Goal: Transaction & Acquisition: Purchase product/service

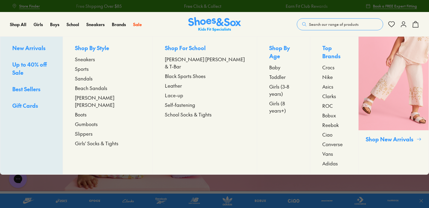
click at [93, 79] on span "Sandals" at bounding box center [84, 78] width 18 height 7
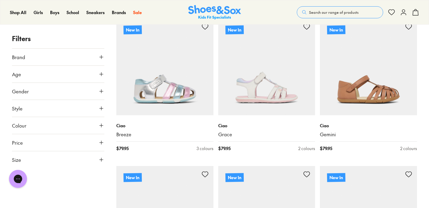
click at [90, 75] on button "Age" at bounding box center [58, 74] width 92 height 17
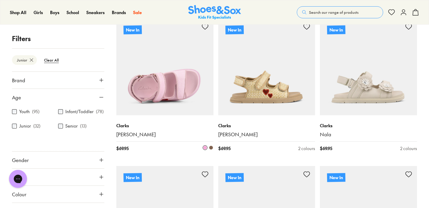
click at [169, 104] on img at bounding box center [164, 66] width 97 height 97
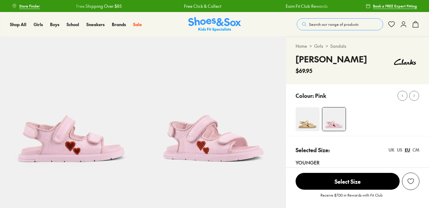
select select "*"
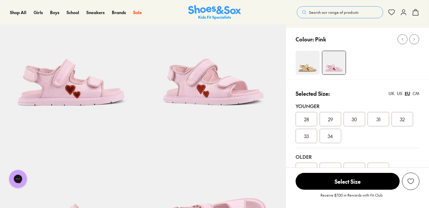
scroll to position [57, 0]
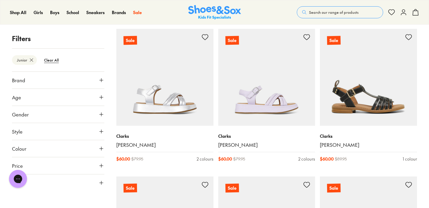
scroll to position [991, 0]
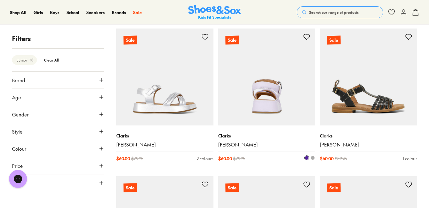
click at [265, 102] on img at bounding box center [266, 76] width 97 height 97
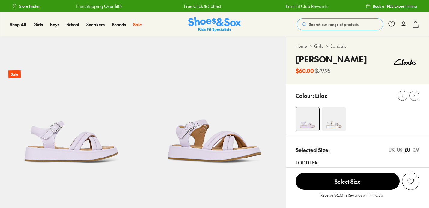
select select "*"
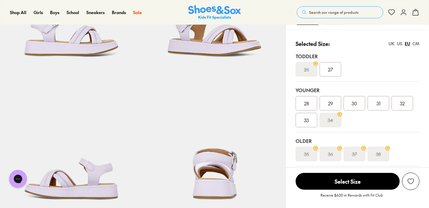
scroll to position [123, 0]
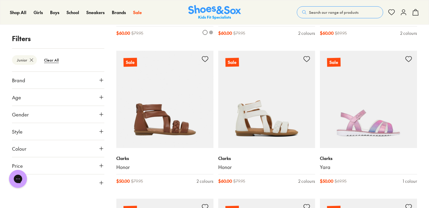
scroll to position [1264, 0]
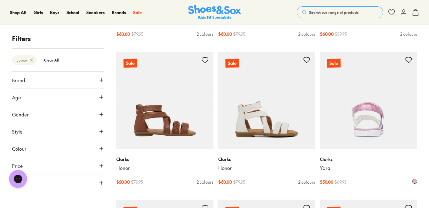
click at [366, 116] on img at bounding box center [368, 100] width 97 height 97
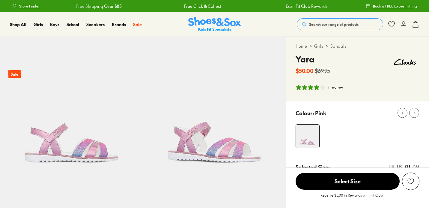
select select "*"
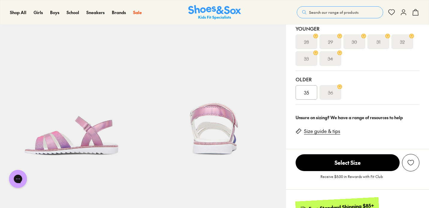
scroll to position [154, 0]
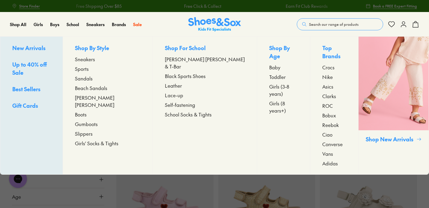
click at [98, 120] on span "Gumboots" at bounding box center [86, 123] width 23 height 7
